Goal: Register for event/course

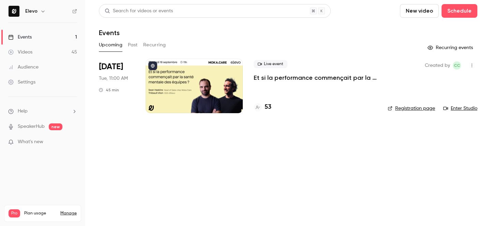
click at [406, 105] on link "Registration page" at bounding box center [411, 108] width 47 height 7
click at [321, 77] on p "Et si la performance commençait par la santé mentale des équipes ?" at bounding box center [315, 78] width 123 height 8
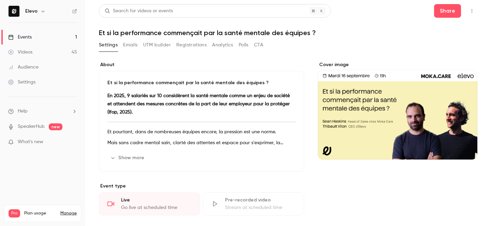
click at [133, 45] on button "Emails" at bounding box center [130, 45] width 14 height 11
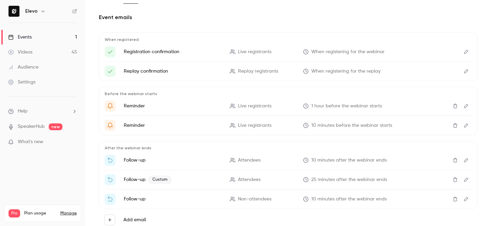
scroll to position [46, 0]
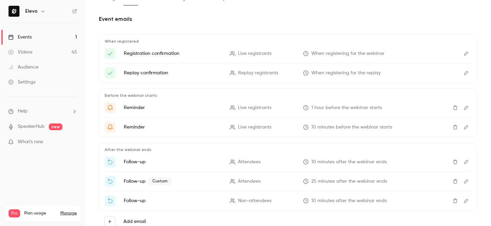
click at [62, 39] on link "Events 1" at bounding box center [42, 37] width 85 height 15
